Goal: Task Accomplishment & Management: Manage account settings

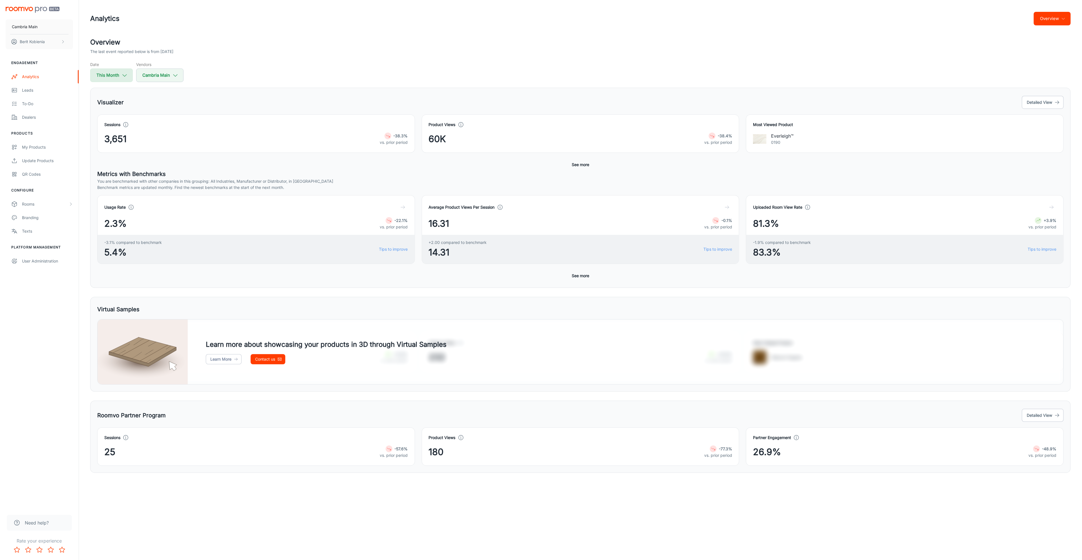
click at [111, 75] on button "This Month" at bounding box center [111, 76] width 43 height 14
select select "8"
select select "2025"
select select "8"
select select "2025"
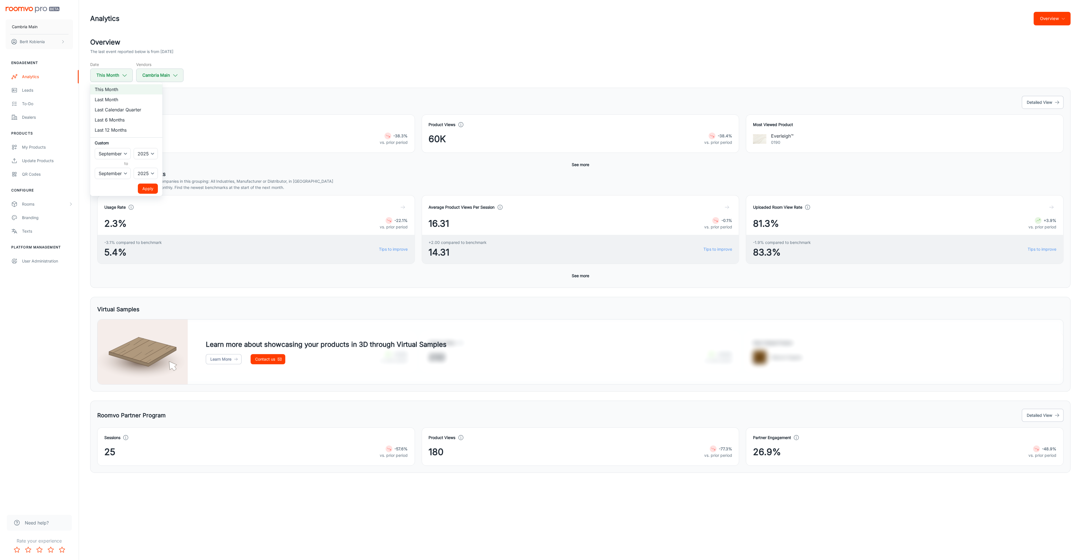
click at [113, 98] on li "Last Month" at bounding box center [126, 99] width 72 height 10
select select "7"
drag, startPoint x: 140, startPoint y: 190, endPoint x: 135, endPoint y: 189, distance: 5.1
click at [140, 190] on button "Apply" at bounding box center [148, 189] width 20 height 10
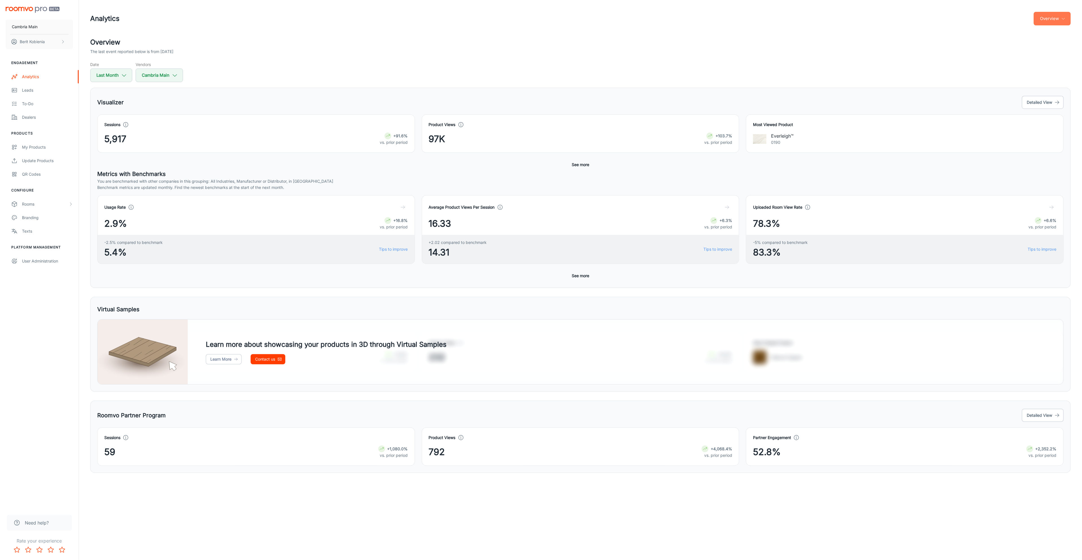
click at [1043, 24] on button "Overview" at bounding box center [1052, 19] width 37 height 14
click at [1033, 103] on div at bounding box center [541, 280] width 1082 height 560
click at [1034, 103] on button "Detailed View" at bounding box center [1043, 102] width 42 height 13
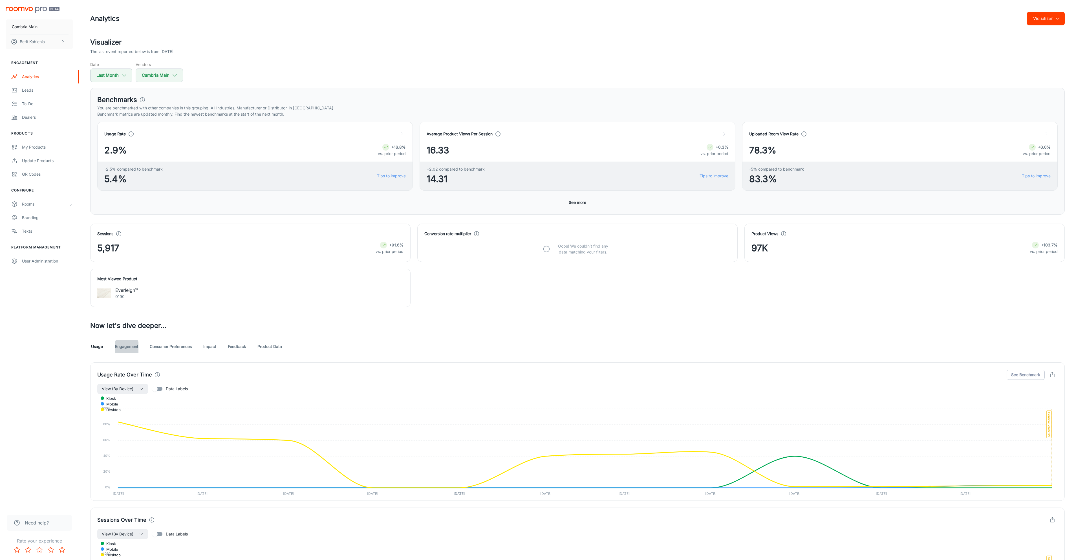
click at [137, 348] on link "Engagement" at bounding box center [126, 347] width 23 height 14
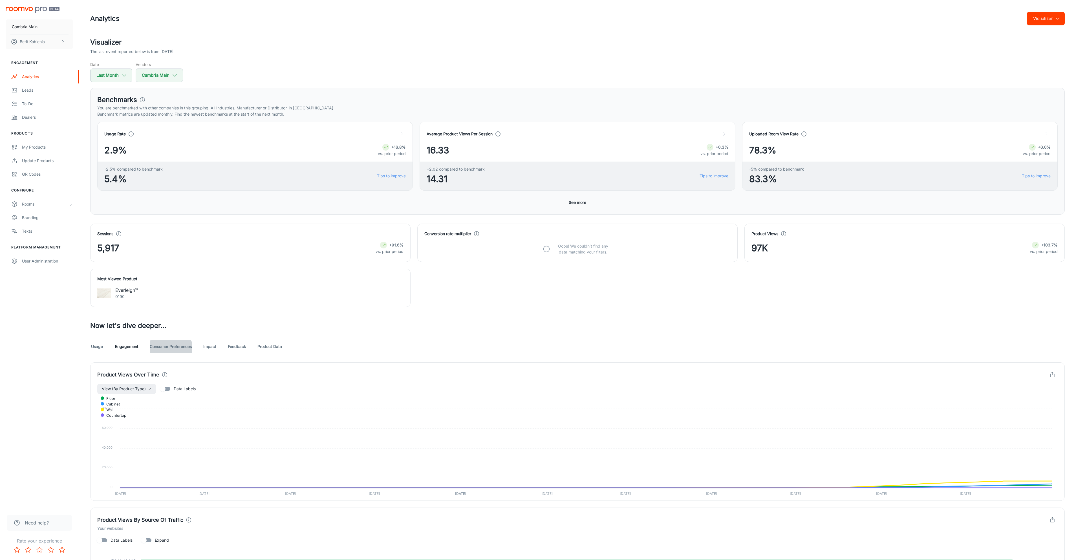
click at [191, 349] on link "Consumer Preferences" at bounding box center [171, 347] width 42 height 14
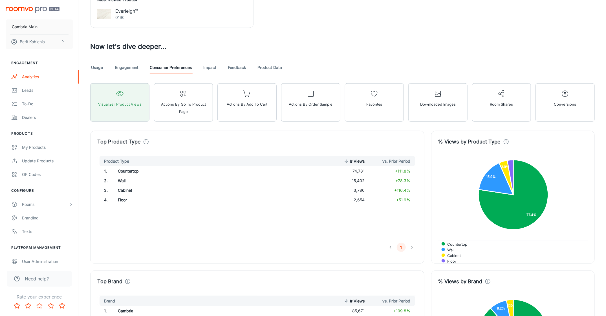
scroll to position [258, 0]
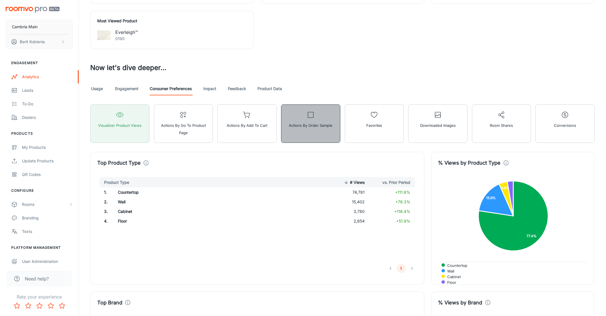
click at [297, 125] on span "Actions by Order sample" at bounding box center [311, 125] width 44 height 7
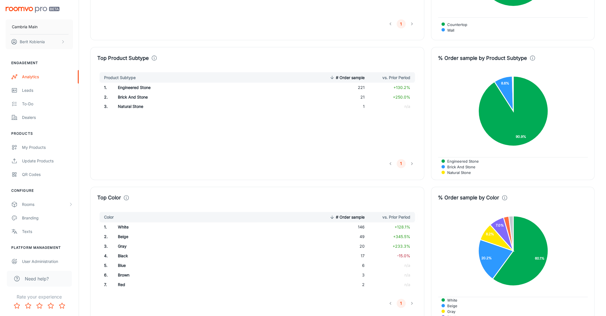
scroll to position [171, 0]
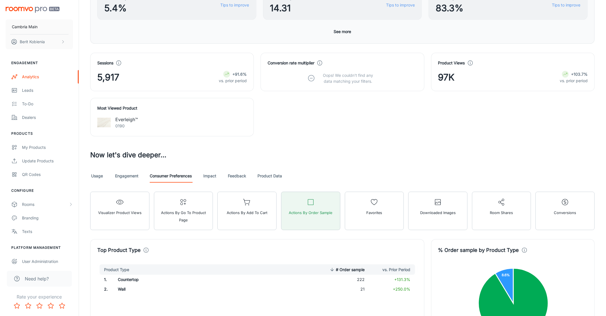
click at [544, 203] on button "Conversions" at bounding box center [565, 210] width 59 height 38
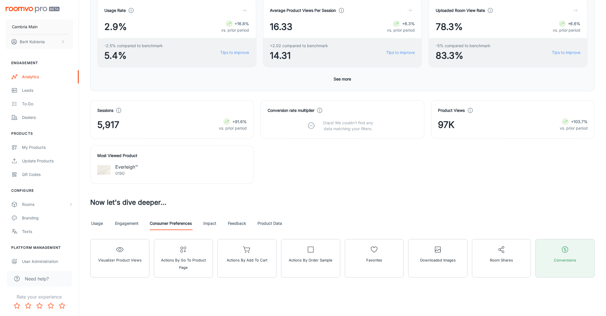
scroll to position [123, 0]
click at [540, 202] on h3 "Now let's dive deeper..." at bounding box center [342, 203] width 505 height 10
click at [310, 217] on div "Usage Engagement Consumer Preferences Impact Feedback Product Data" at bounding box center [342, 224] width 505 height 14
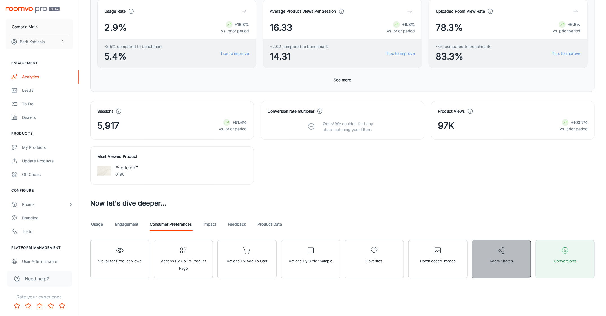
click at [519, 262] on button "Room Shares" at bounding box center [501, 259] width 59 height 38
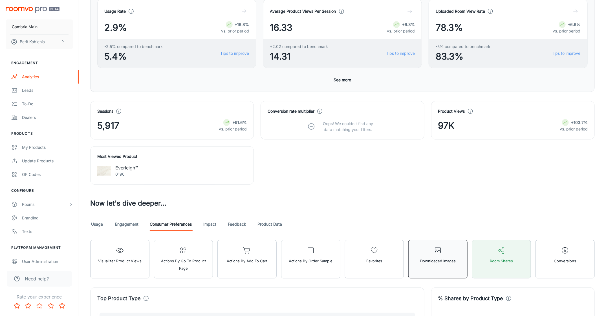
click at [457, 259] on button "Downloaded Images" at bounding box center [437, 259] width 59 height 38
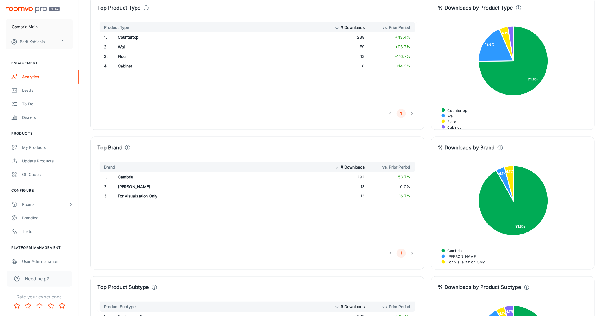
scroll to position [226, 0]
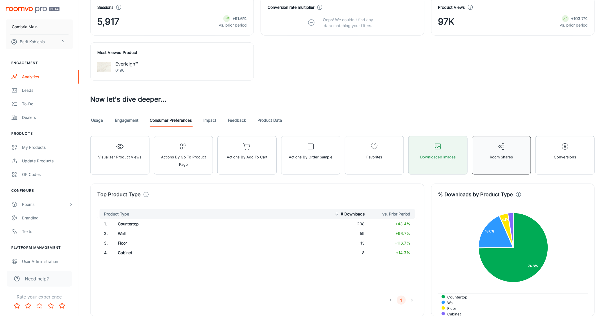
click at [507, 166] on button "Room Shares" at bounding box center [501, 155] width 59 height 38
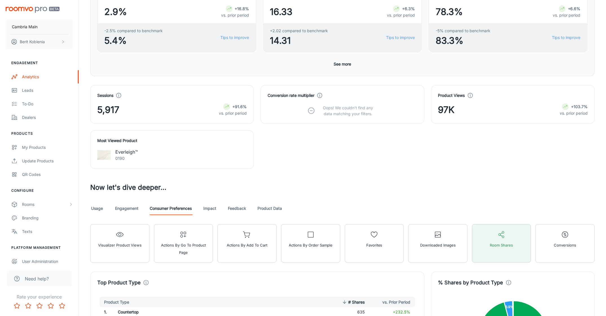
scroll to position [136, 0]
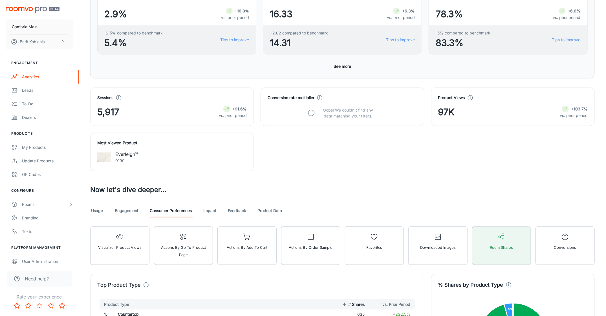
click at [116, 215] on link "Engagement" at bounding box center [126, 211] width 23 height 14
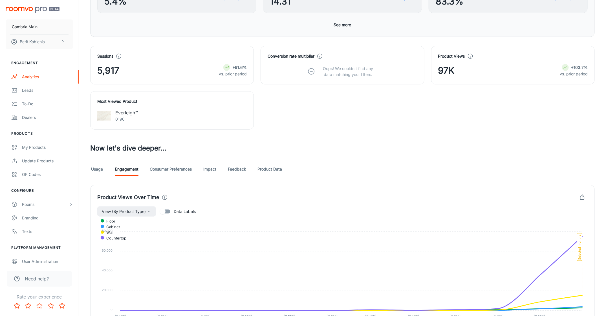
scroll to position [178, 0]
click at [169, 172] on link "Consumer Preferences" at bounding box center [171, 169] width 42 height 14
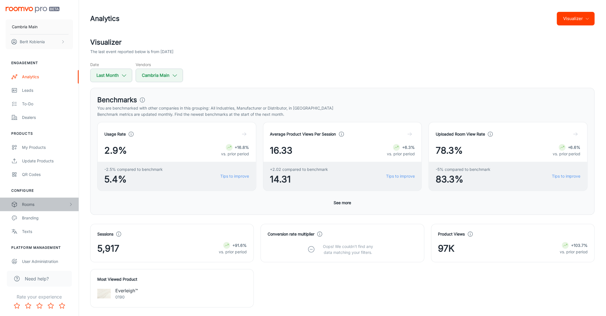
click at [41, 204] on div "Rooms" at bounding box center [45, 204] width 47 height 6
click at [49, 217] on div "My Rooms" at bounding box center [47, 218] width 51 height 6
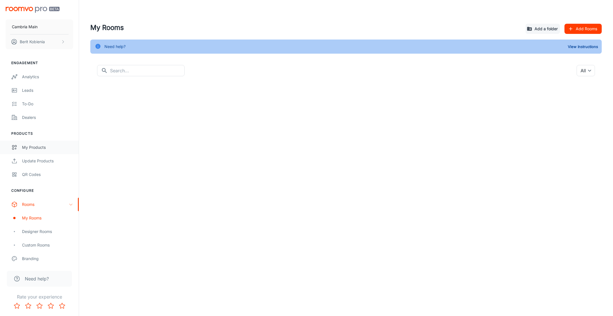
click at [31, 144] on div "My Products" at bounding box center [47, 147] width 51 height 6
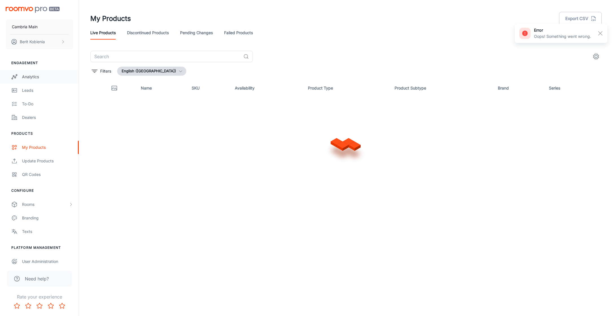
click at [37, 80] on link "Analytics" at bounding box center [39, 77] width 79 height 14
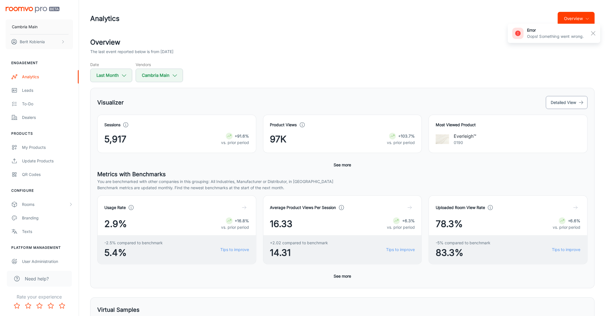
click at [567, 100] on button "Detailed View" at bounding box center [567, 102] width 42 height 13
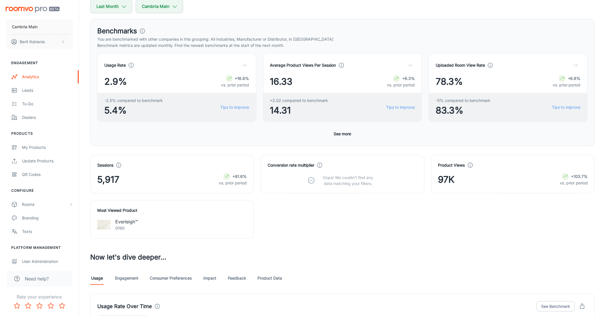
scroll to position [74, 0]
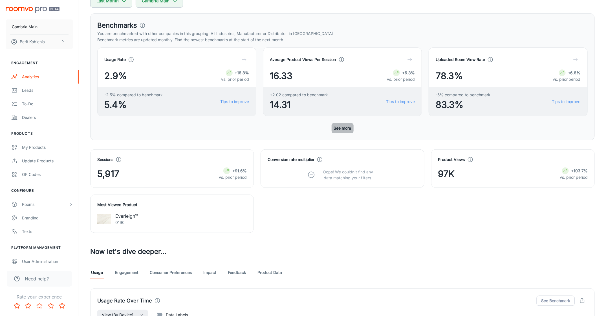
click at [342, 131] on button "See more" at bounding box center [343, 128] width 22 height 10
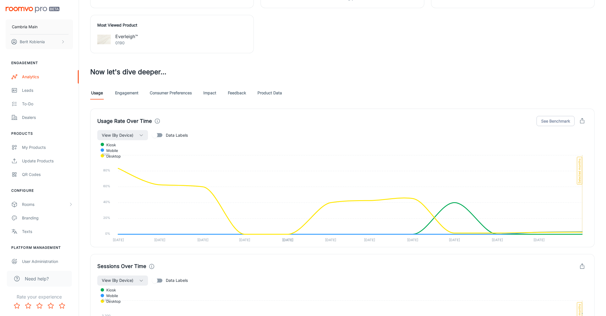
scroll to position [402, 0]
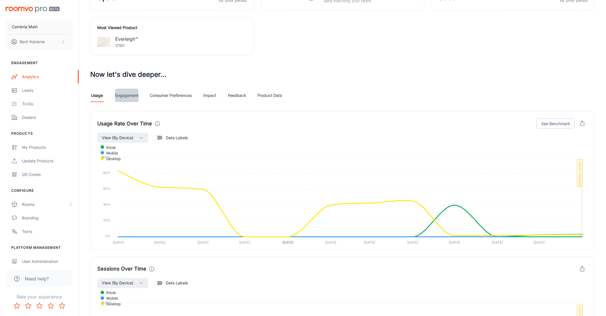
click at [124, 97] on link "Engagement" at bounding box center [126, 96] width 23 height 14
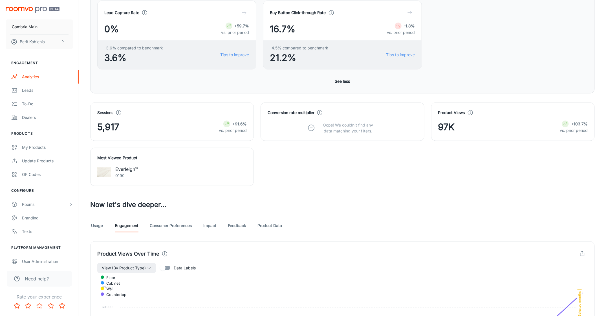
scroll to position [273, 0]
click at [317, 110] on div "Conversion rate multiplier" at bounding box center [295, 112] width 55 height 6
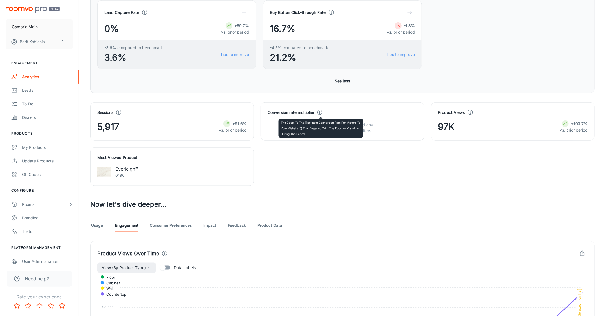
click at [320, 112] on icon at bounding box center [320, 112] width 6 height 6
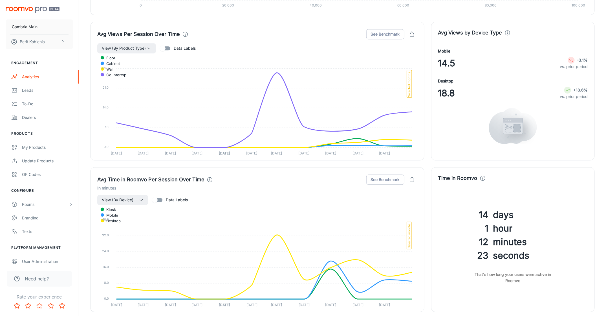
scroll to position [788, 0]
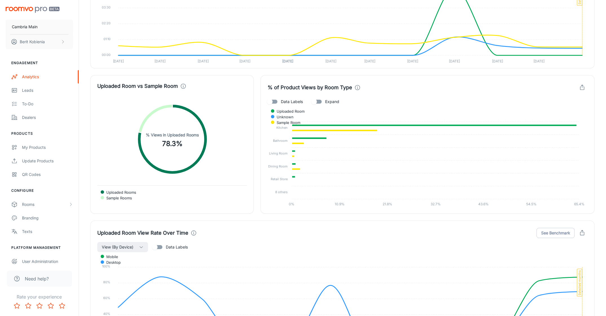
scroll to position [1002, 0]
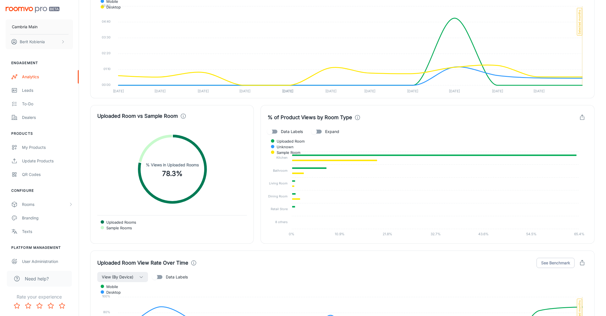
click at [355, 109] on div "% of Product Views by Room Type Data Labels Expand Uploaded Room Unknown Sample…" at bounding box center [428, 174] width 334 height 138
click at [252, 116] on div "Uploaded Room vs Sample Room Uploaded Rooms Sample Rooms % Views in Uploaded Ro…" at bounding box center [172, 174] width 164 height 138
drag, startPoint x: 275, startPoint y: 116, endPoint x: 353, endPoint y: 116, distance: 77.8
click at [353, 116] on div "% of Product Views by Room Type Data Labels Expand Uploaded Room Unknown Sample…" at bounding box center [428, 174] width 334 height 138
copy h4 "% of Product Views by Room Type"
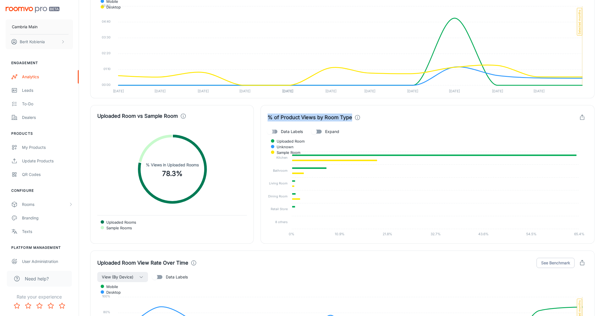
click at [272, 131] on input "Data Labels" at bounding box center [270, 131] width 32 height 11
click at [279, 128] on input "Data Labels" at bounding box center [275, 131] width 32 height 11
checkbox input "false"
click at [258, 140] on div "% of Product Views by Room Type Data Labels Expand Uploaded Room Unknown Sample…" at bounding box center [424, 170] width 341 height 145
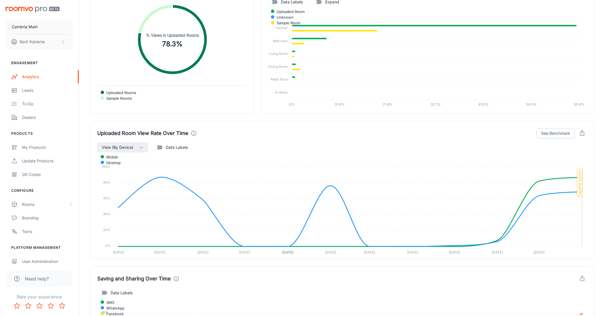
scroll to position [1277, 0]
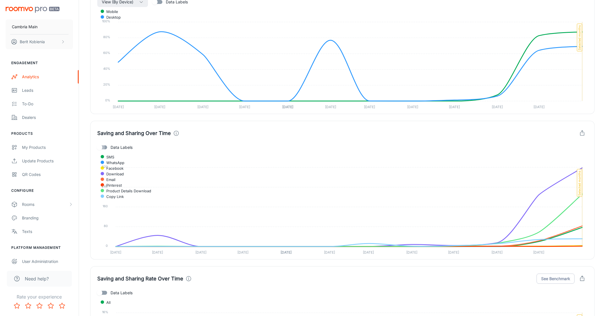
click at [98, 144] on input "Data Labels" at bounding box center [99, 147] width 32 height 11
click at [102, 142] on input "Data Labels" at bounding box center [105, 147] width 32 height 11
checkbox input "false"
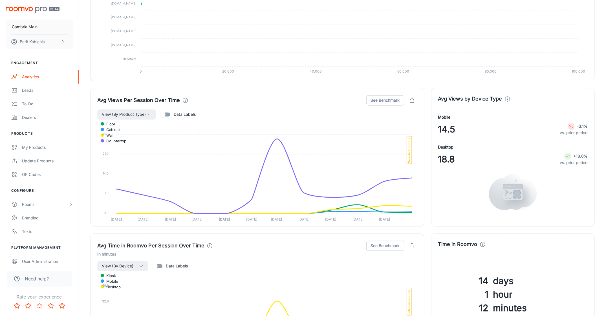
scroll to position [562, 0]
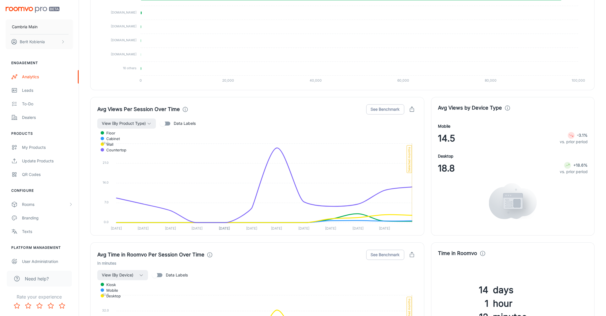
click at [85, 139] on div "Avg Views Per Session Over Time See Benchmark View (By Product Type) Data Label…" at bounding box center [253, 162] width 341 height 145
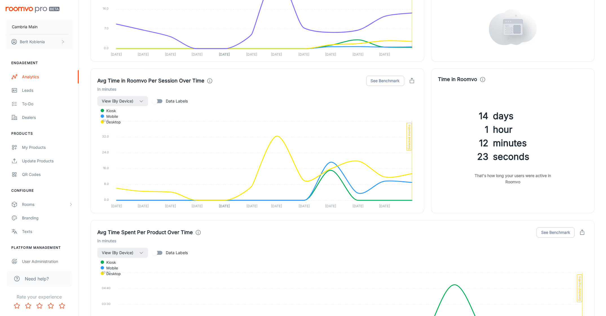
scroll to position [758, 0]
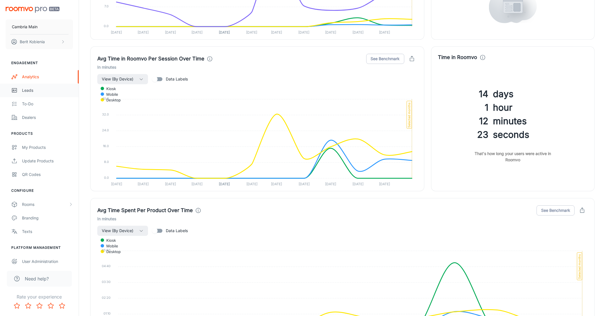
click at [31, 94] on link "Leads" at bounding box center [39, 90] width 79 height 14
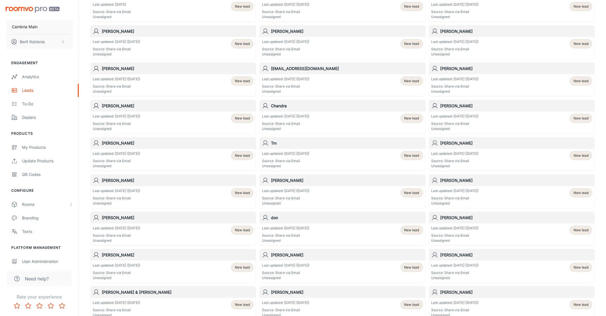
scroll to position [97, 0]
click at [257, 128] on div "Chandra Last updated: Sep 12 (11 days ago) Source: Share via Email Unassigned N…" at bounding box center [340, 114] width 169 height 37
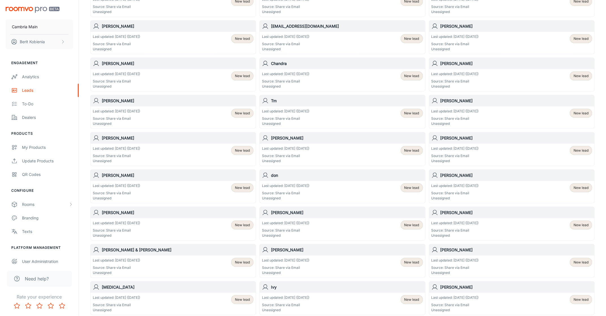
scroll to position [223, 0]
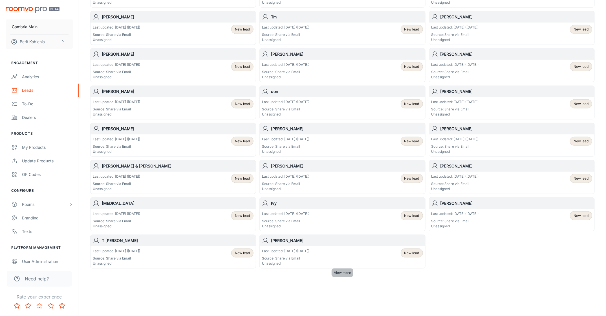
click at [346, 271] on span "View more" at bounding box center [342, 272] width 17 height 5
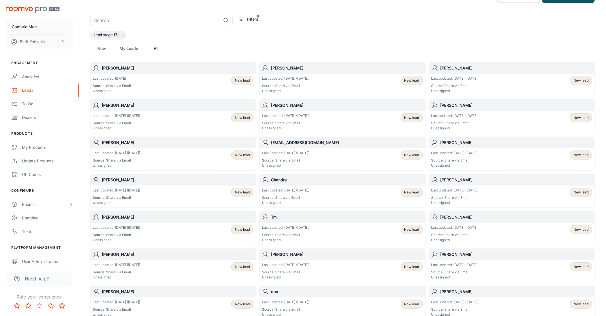
scroll to position [0, 0]
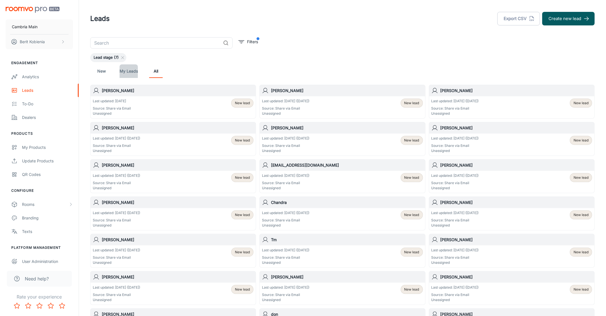
click at [133, 77] on link "My Leads" at bounding box center [129, 71] width 18 height 14
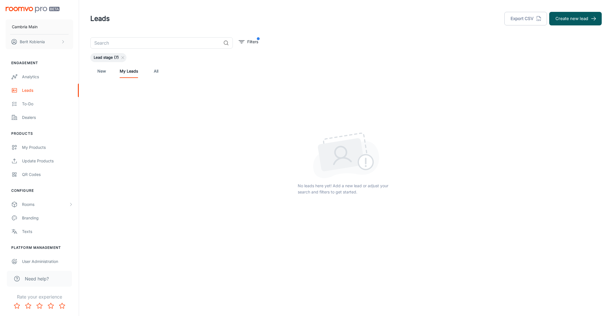
click at [104, 72] on link "New" at bounding box center [102, 71] width 14 height 14
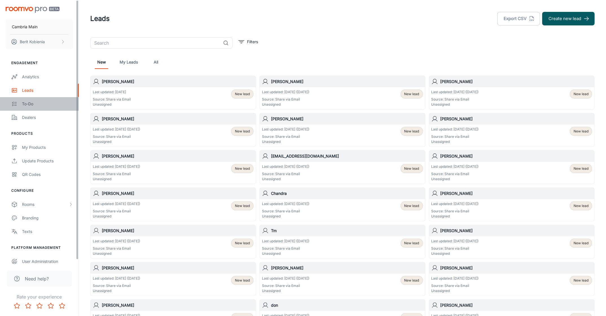
click at [53, 100] on link "To-do" at bounding box center [39, 104] width 79 height 14
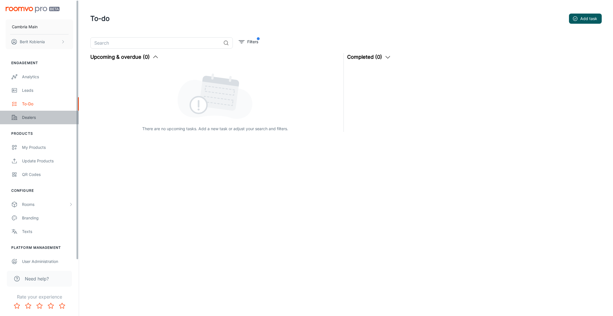
click at [26, 118] on div "Dealers" at bounding box center [47, 117] width 51 height 6
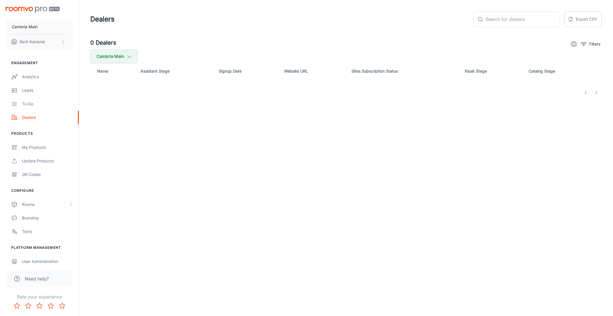
drag, startPoint x: 387, startPoint y: 65, endPoint x: 381, endPoint y: 63, distance: 7.1
click at [388, 65] on th "Sites Subscription Status" at bounding box center [403, 71] width 113 height 16
click at [43, 147] on div "My Products" at bounding box center [47, 147] width 51 height 6
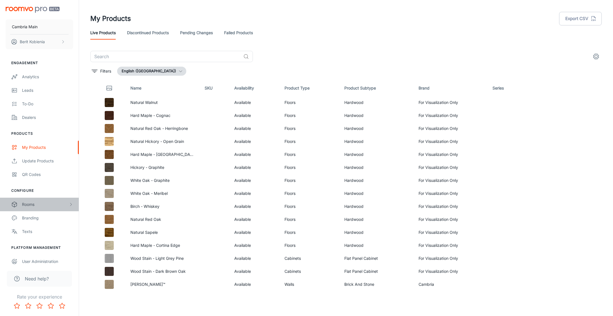
click at [20, 210] on div "Rooms" at bounding box center [39, 204] width 79 height 14
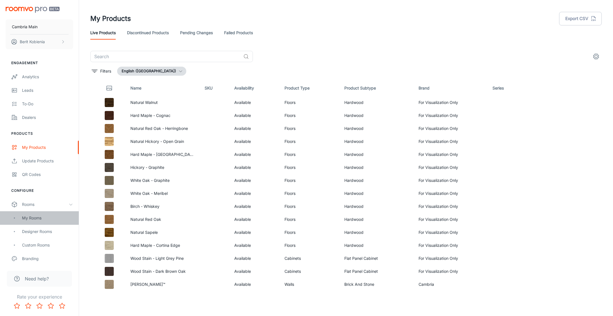
click at [39, 212] on div "My Rooms" at bounding box center [39, 218] width 79 height 14
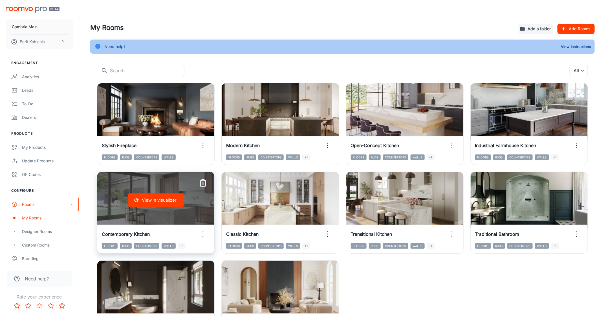
scroll to position [60, 0]
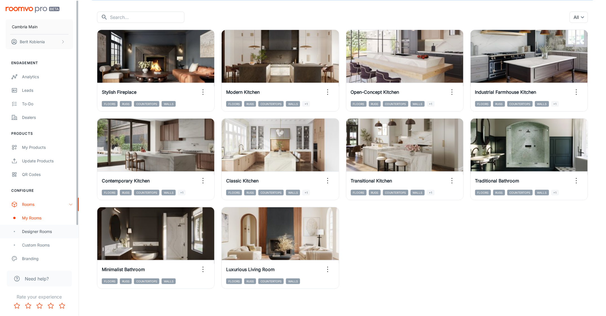
click at [31, 230] on div "Designer Rooms" at bounding box center [47, 231] width 51 height 6
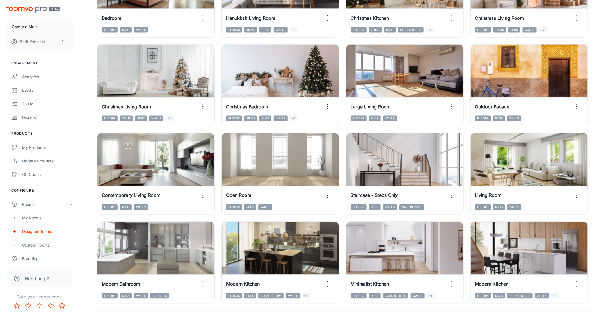
scroll to position [523, 0]
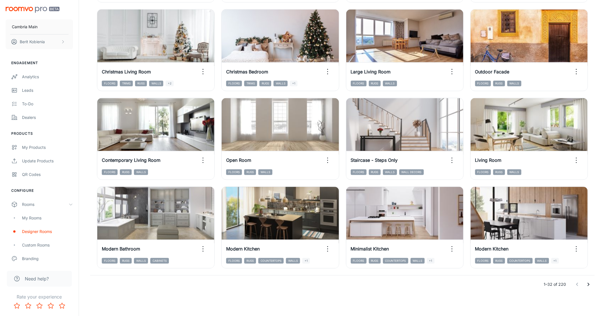
click at [587, 284] on icon "Go to next page" at bounding box center [588, 284] width 7 height 7
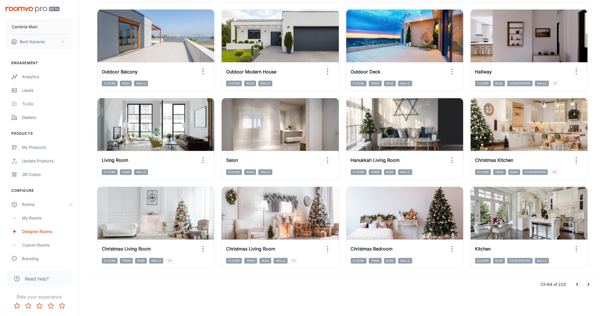
click at [591, 287] on icon "Go to next page" at bounding box center [588, 284] width 7 height 7
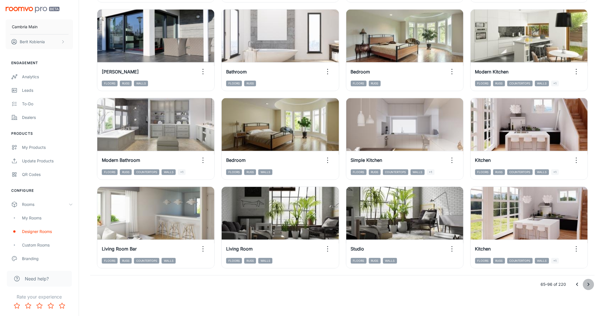
click at [589, 286] on icon "Go to next page" at bounding box center [588, 284] width 7 height 7
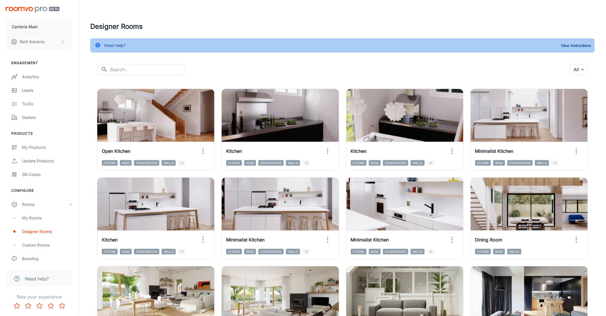
scroll to position [0, 0]
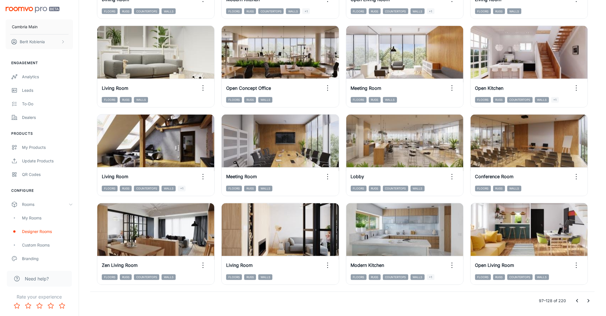
scroll to position [523, 0]
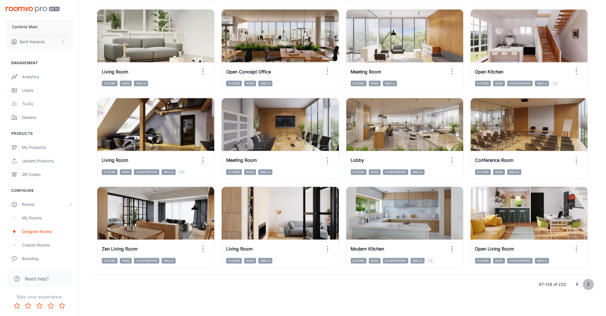
click at [585, 280] on button "Go to next page" at bounding box center [588, 284] width 11 height 11
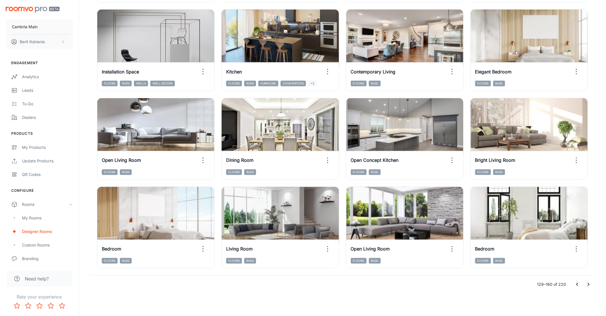
click at [586, 290] on div "129–160 of 220" at bounding box center [342, 284] width 505 height 18
click at [587, 287] on icon "Go to next page" at bounding box center [588, 284] width 7 height 7
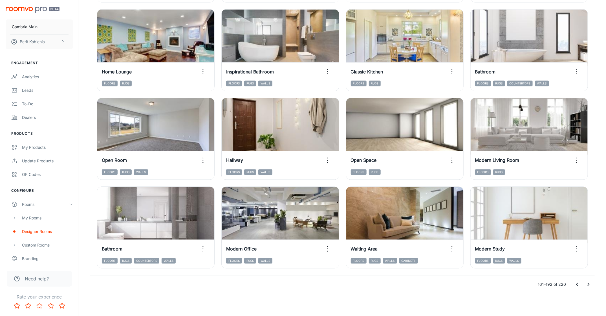
click at [590, 284] on icon "Go to next page" at bounding box center [589, 284] width 2 height 3
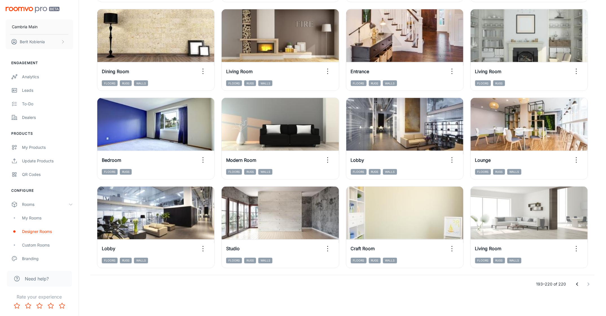
scroll to position [435, 0]
click at [30, 241] on div "Custom Rooms" at bounding box center [39, 245] width 79 height 14
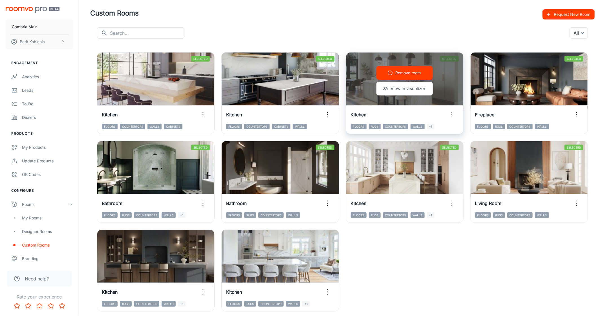
scroll to position [15, 0]
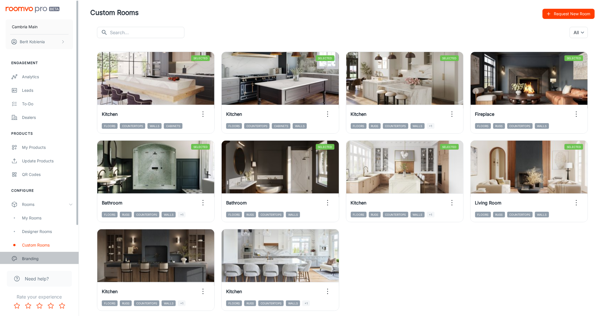
click at [22, 253] on link "Branding" at bounding box center [39, 259] width 79 height 14
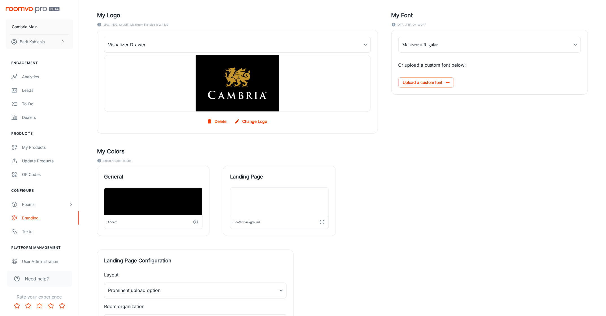
scroll to position [111, 0]
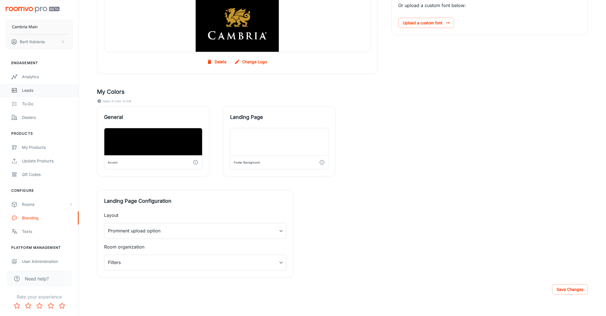
click at [39, 87] on link "Leads" at bounding box center [39, 90] width 79 height 14
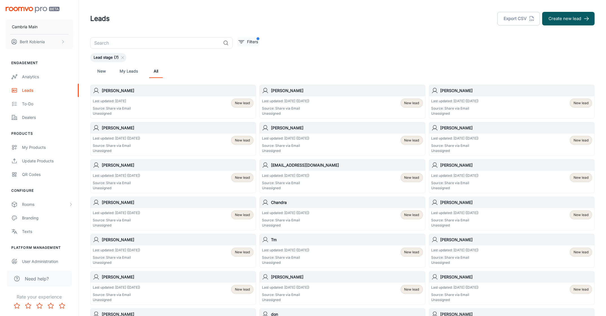
click at [244, 46] on button "Filters" at bounding box center [248, 41] width 22 height 9
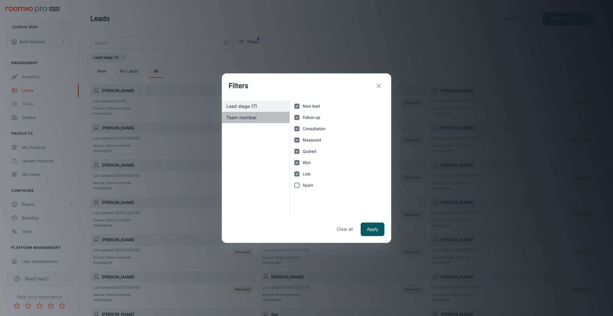
click at [235, 114] on span "Team member" at bounding box center [255, 117] width 59 height 7
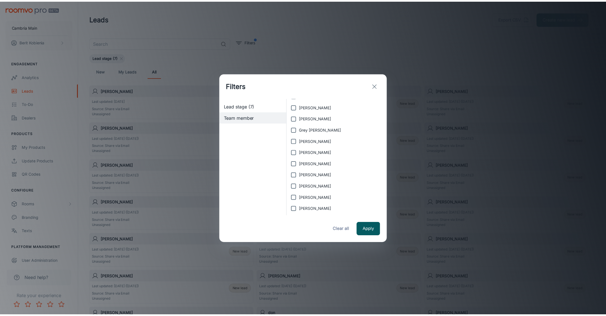
scroll to position [90, 0]
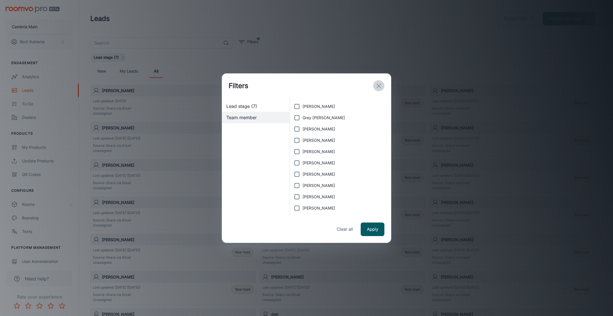
click at [376, 83] on icon "exit" at bounding box center [378, 85] width 7 height 7
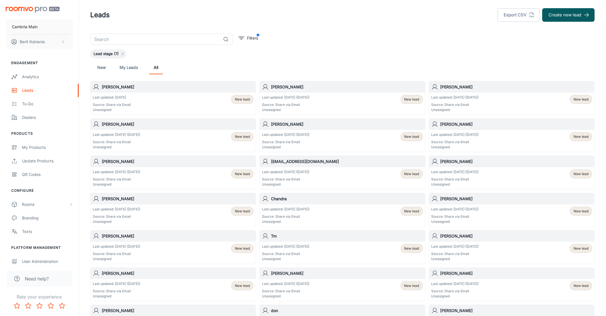
scroll to position [11, 0]
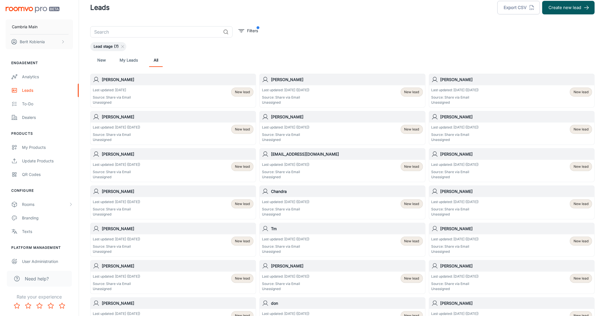
click at [428, 92] on div "[PERSON_NAME] Last updated: [DATE] ([DATE]) Source: Share via Email Unassigned …" at bounding box center [510, 88] width 169 height 37
click at [523, 15] on header "Leads Export CSV Create new lead" at bounding box center [342, 7] width 518 height 37
click at [523, 13] on button "Export CSV" at bounding box center [518, 8] width 43 height 14
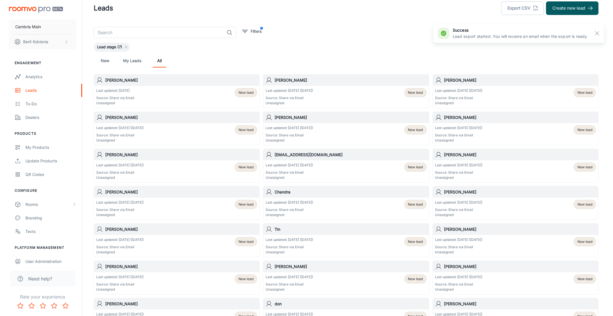
scroll to position [0, 0]
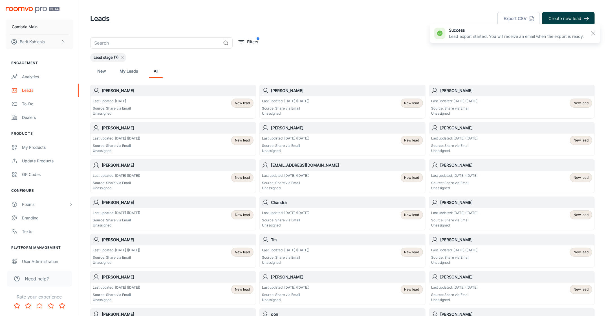
click at [564, 20] on button "Create new lead" at bounding box center [568, 19] width 52 height 14
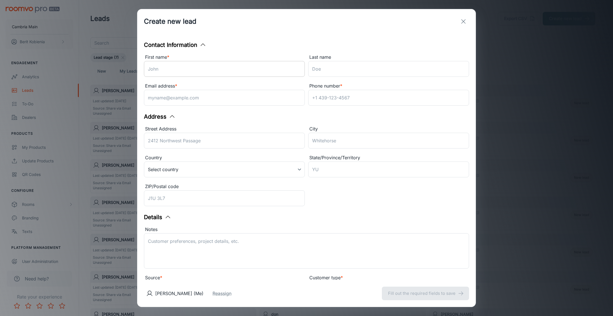
click at [250, 68] on input "First name *" at bounding box center [224, 69] width 161 height 16
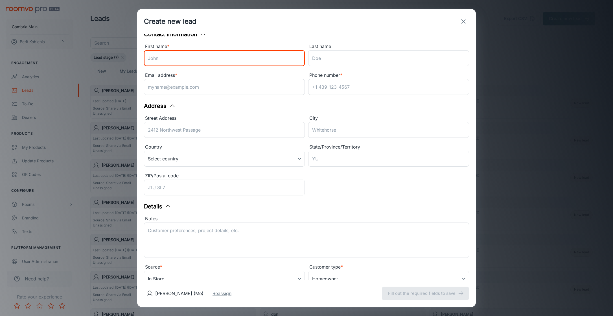
scroll to position [31, 0]
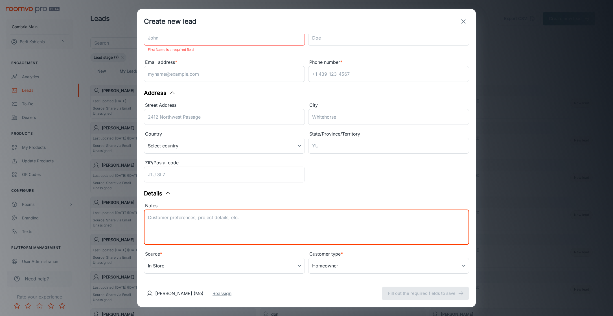
click at [294, 212] on div "x ​" at bounding box center [306, 226] width 325 height 35
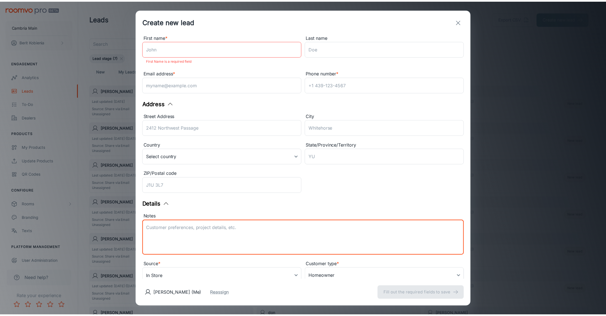
scroll to position [0, 0]
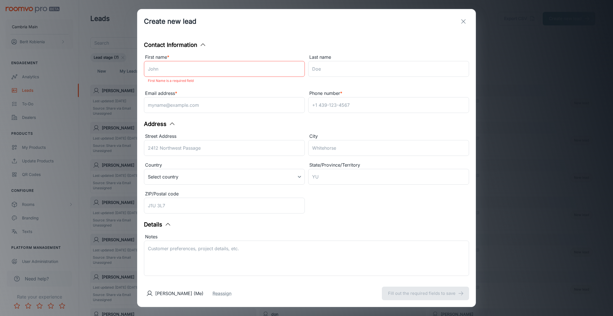
click at [446, 34] on div "Contact Information First name * ​ First Name is a required field Last name ​ E…" at bounding box center [306, 157] width 338 height 246
click at [457, 25] on button "exit" at bounding box center [462, 21] width 11 height 11
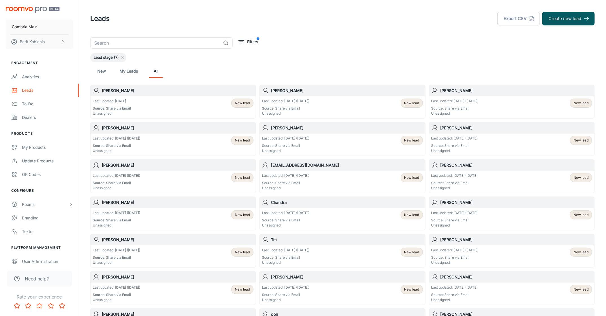
click at [328, 49] on div "​ Filters Lead stage (7) New My Leads All [PERSON_NAME] Last updated: [DATE] So…" at bounding box center [342, 268] width 518 height 462
